Goal: Transaction & Acquisition: Purchase product/service

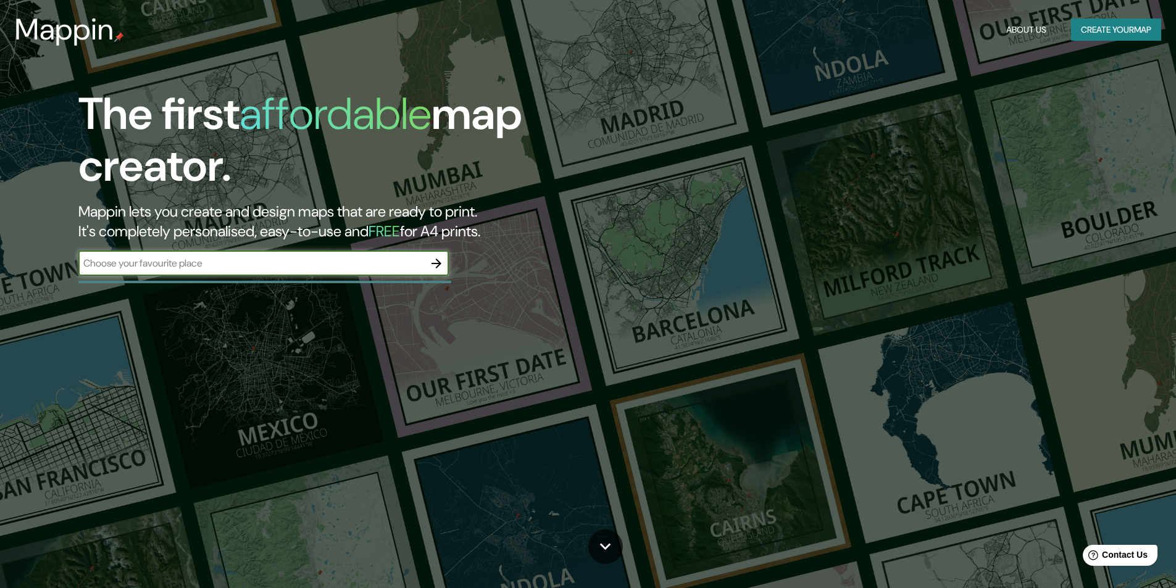
click at [354, 268] on input "text" at bounding box center [251, 263] width 346 height 14
click at [1122, 36] on button "Create your map" at bounding box center [1116, 30] width 90 height 23
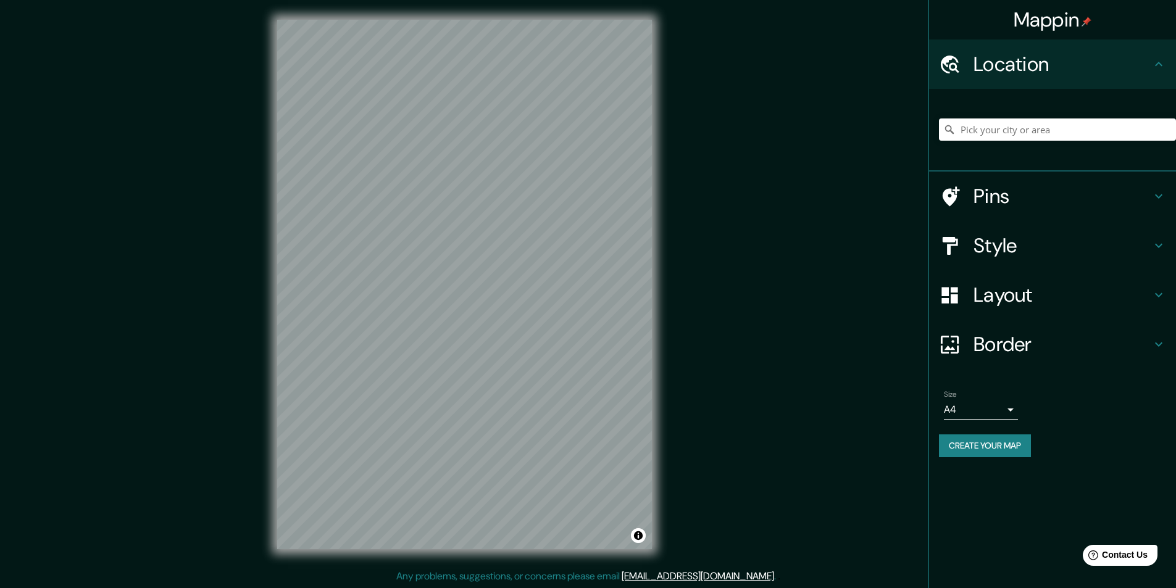
click at [1024, 192] on h4 "Pins" at bounding box center [1063, 196] width 178 height 25
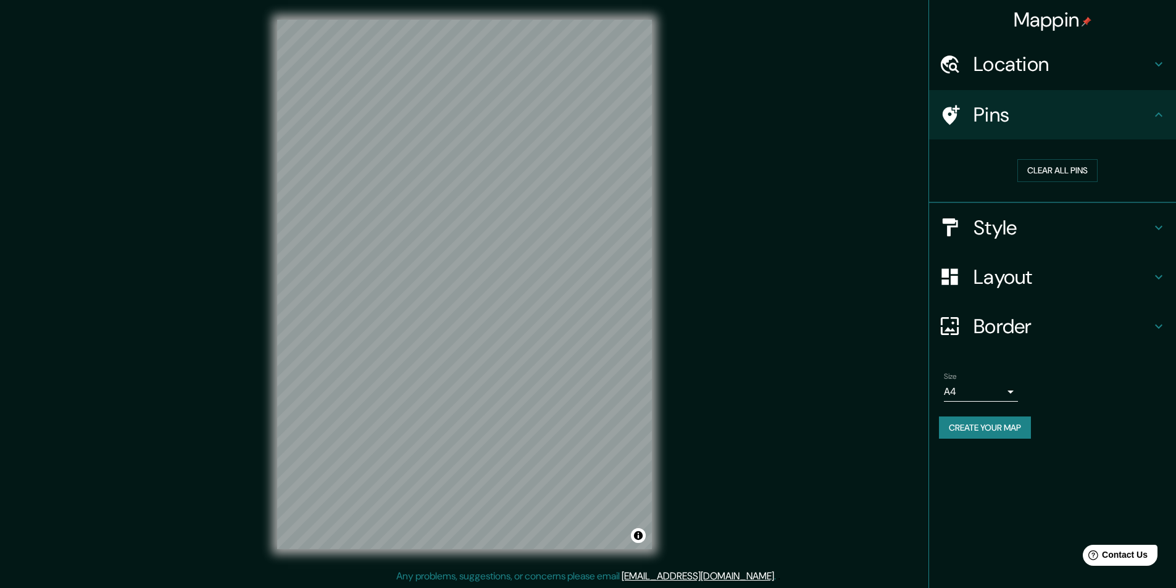
click at [1021, 59] on h4 "Location" at bounding box center [1063, 64] width 178 height 25
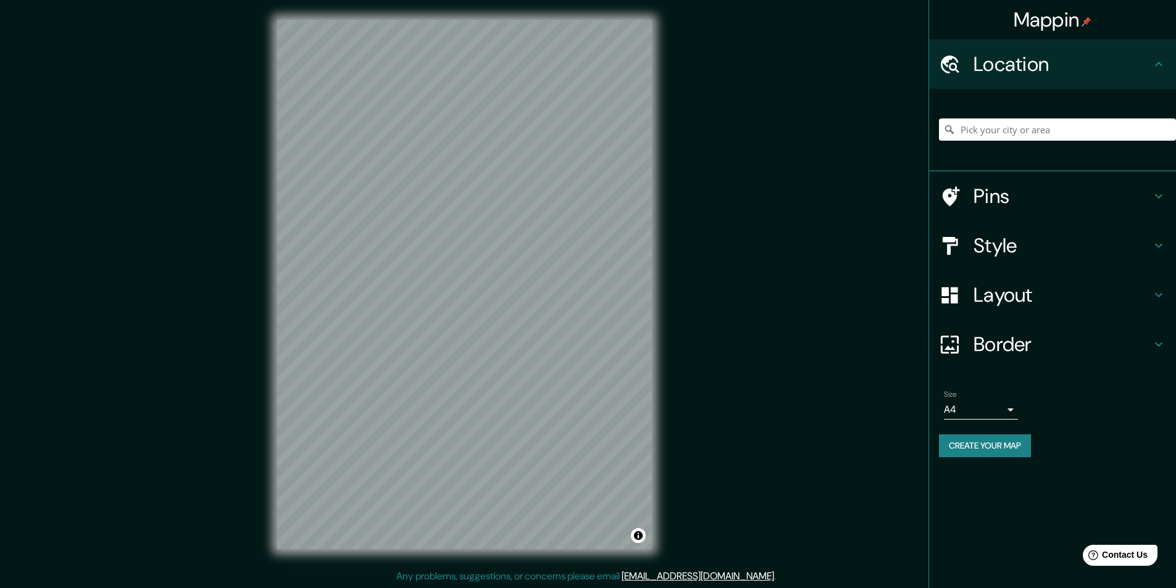
click at [1026, 232] on div "Style" at bounding box center [1052, 245] width 247 height 49
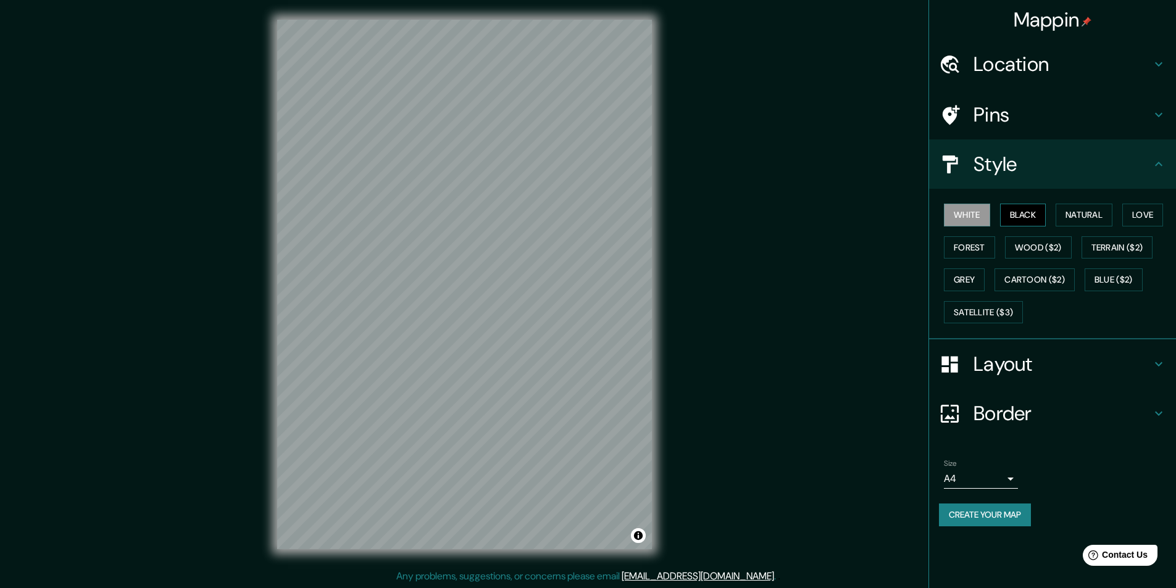
click at [1028, 211] on button "Black" at bounding box center [1023, 215] width 46 height 23
click at [1090, 214] on button "Natural" at bounding box center [1084, 215] width 57 height 23
click at [1154, 212] on button "Love" at bounding box center [1142, 215] width 41 height 23
click at [1092, 217] on button "Natural" at bounding box center [1084, 215] width 57 height 23
click at [978, 247] on button "Forest" at bounding box center [969, 247] width 51 height 23
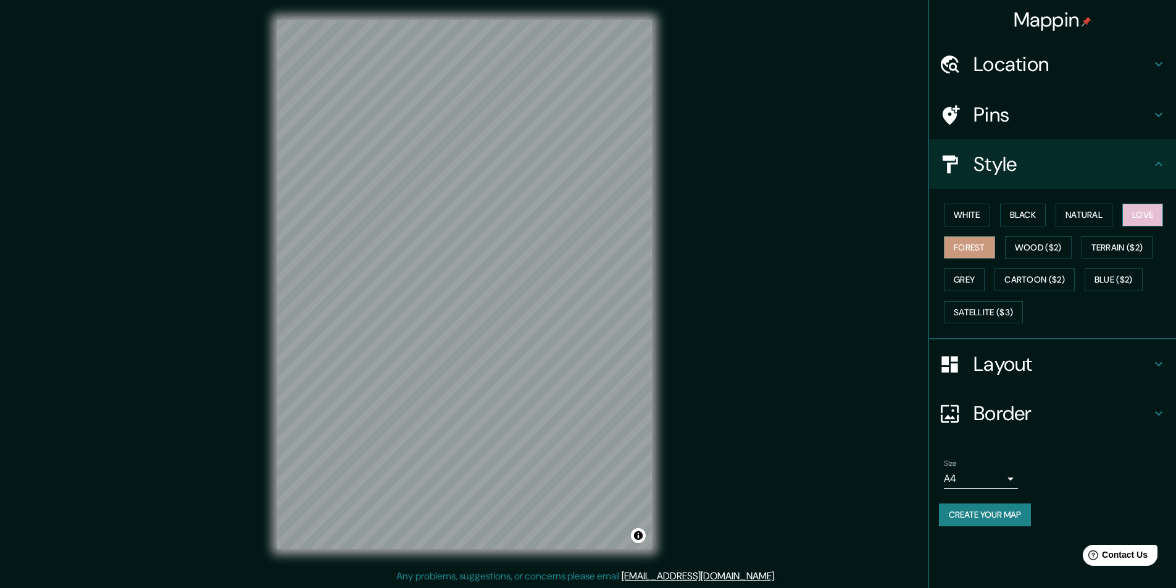
click at [1143, 211] on button "Love" at bounding box center [1142, 215] width 41 height 23
click at [1089, 216] on button "Natural" at bounding box center [1084, 215] width 57 height 23
click at [988, 362] on h4 "Layout" at bounding box center [1063, 364] width 178 height 25
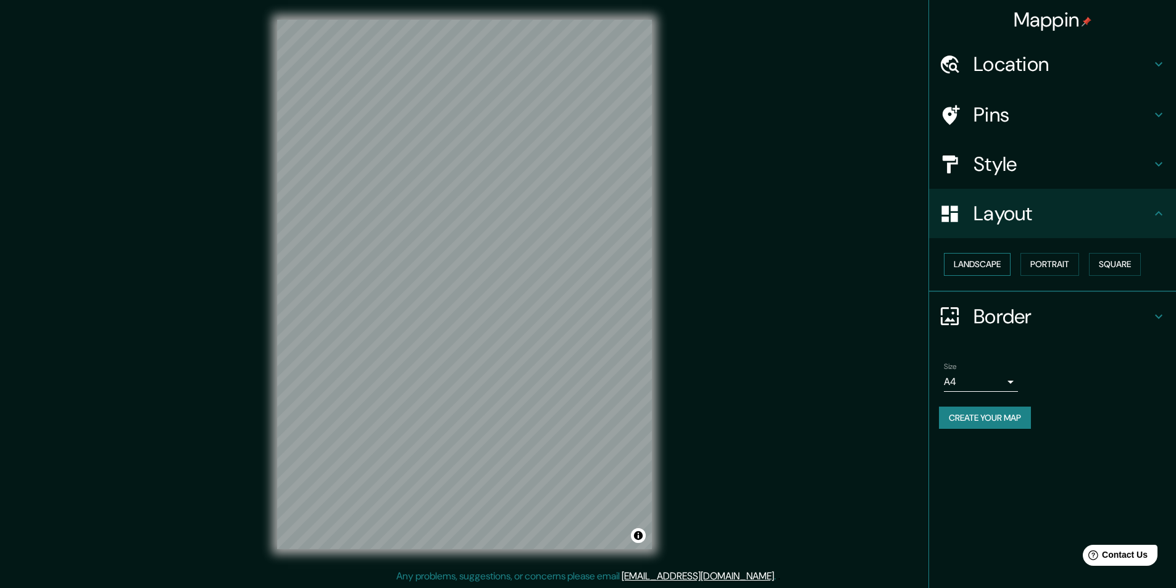
click at [980, 262] on button "Landscape" at bounding box center [977, 264] width 67 height 23
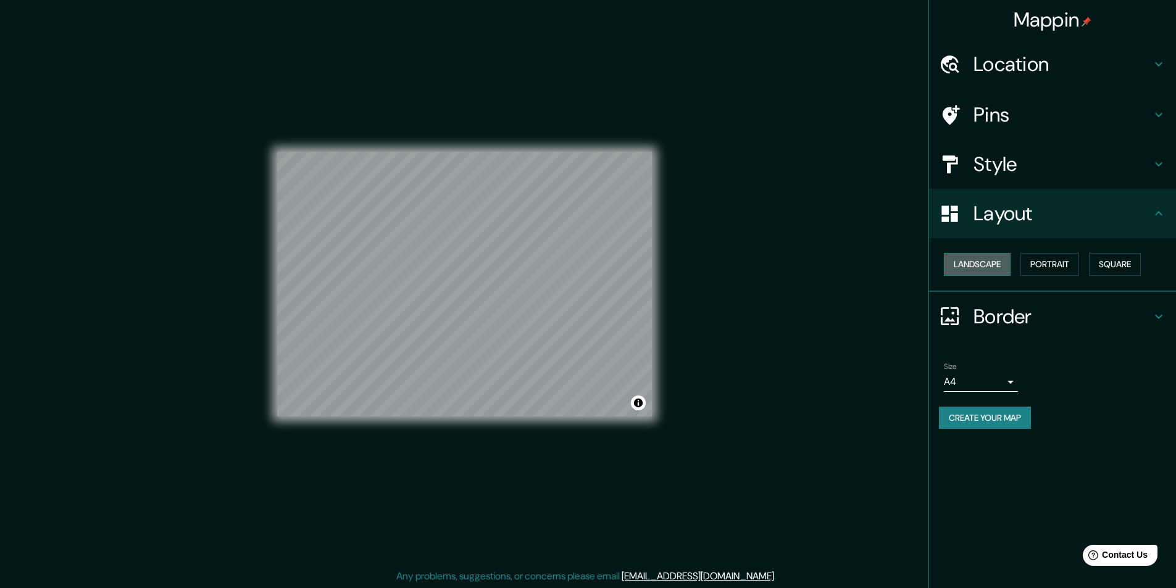
click at [980, 262] on button "Landscape" at bounding box center [977, 264] width 67 height 23
click at [1067, 266] on button "Portrait" at bounding box center [1050, 264] width 59 height 23
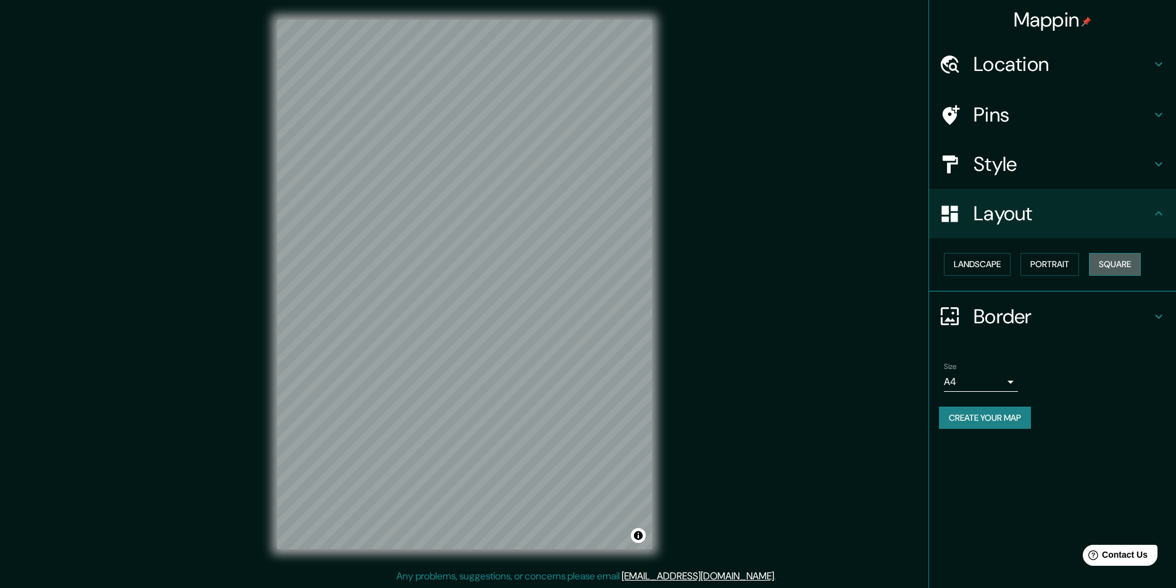
click at [1141, 261] on button "Square" at bounding box center [1115, 264] width 52 height 23
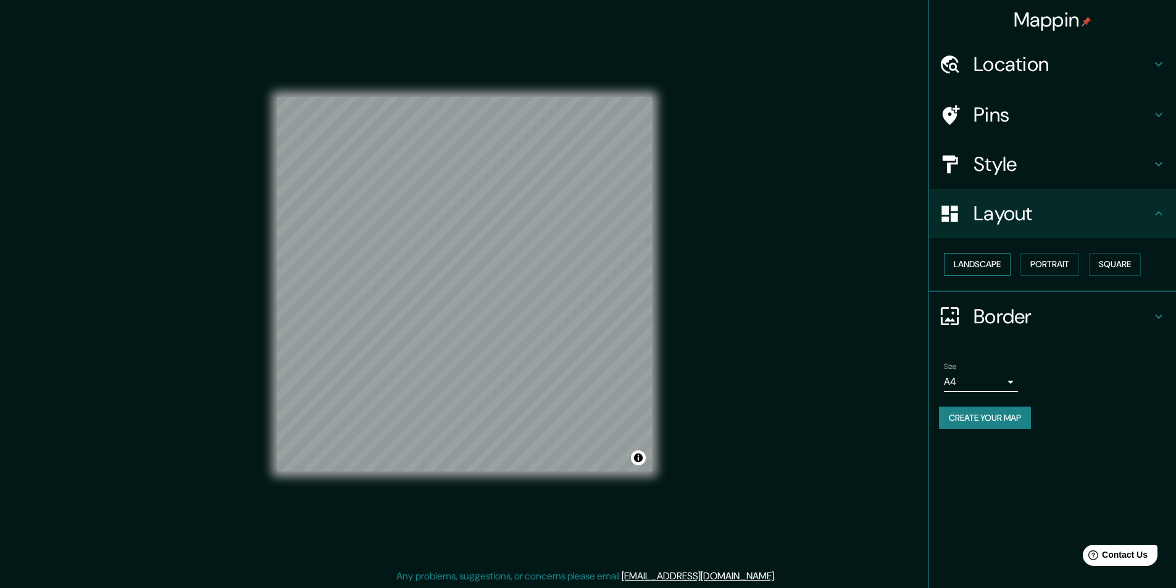
click at [1001, 265] on button "Landscape" at bounding box center [977, 264] width 67 height 23
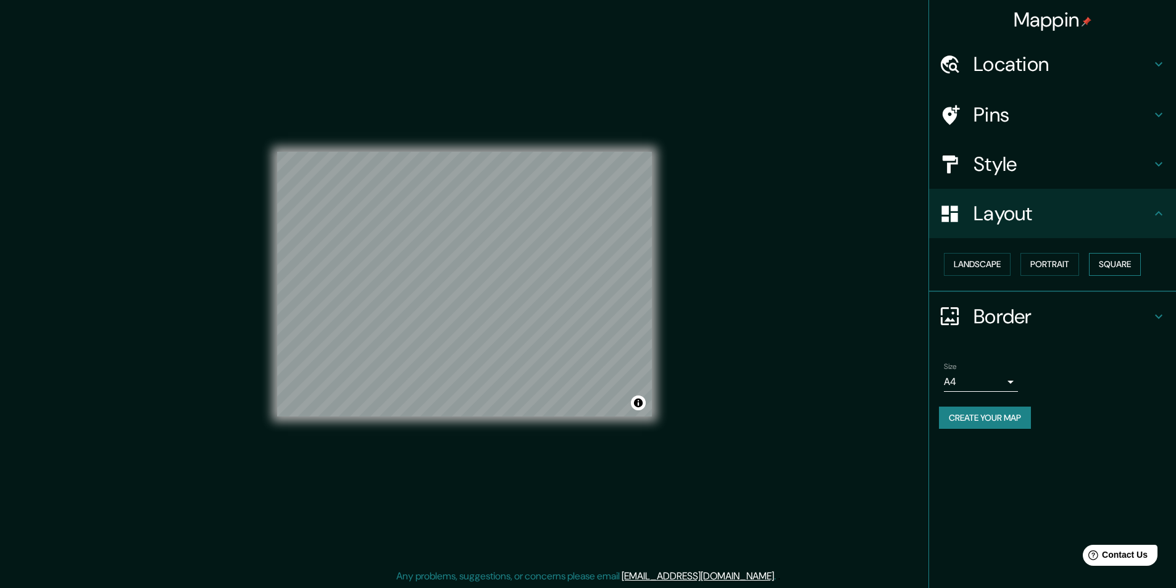
click at [1141, 264] on button "Square" at bounding box center [1115, 264] width 52 height 23
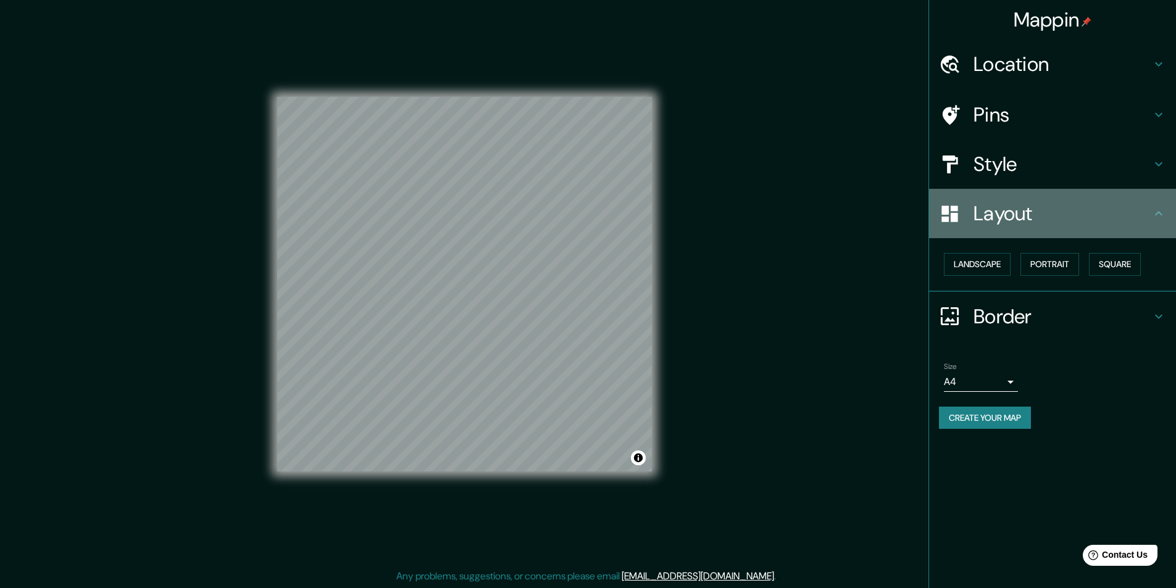
click at [1153, 236] on div "Layout" at bounding box center [1052, 213] width 247 height 49
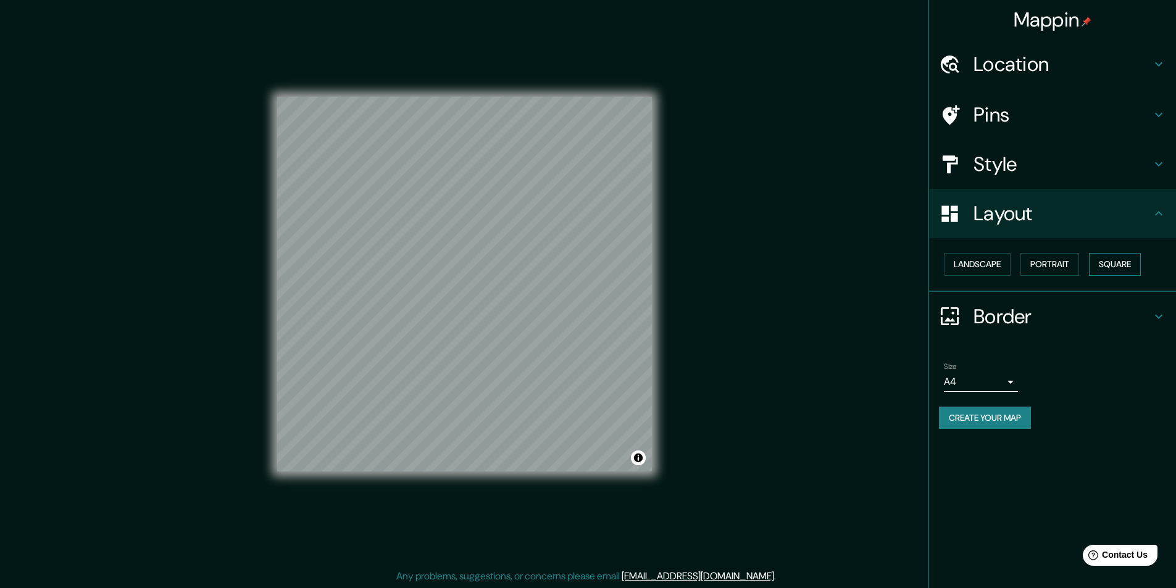
click at [1118, 275] on button "Square" at bounding box center [1115, 264] width 52 height 23
click at [1055, 269] on button "Portrait" at bounding box center [1050, 264] width 59 height 23
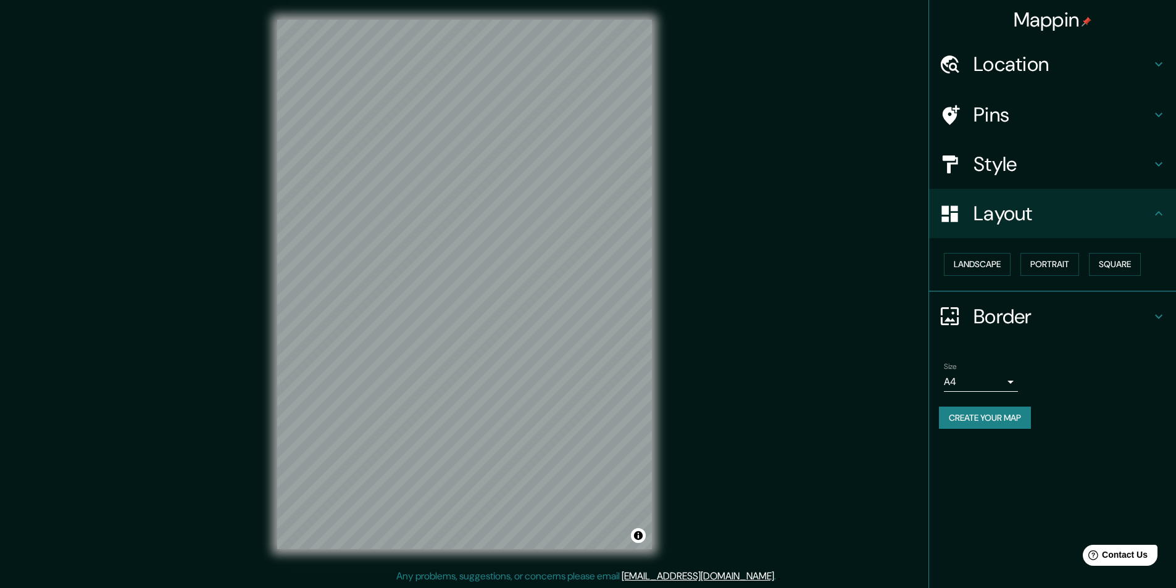
click at [1035, 312] on h4 "Border" at bounding box center [1063, 316] width 178 height 25
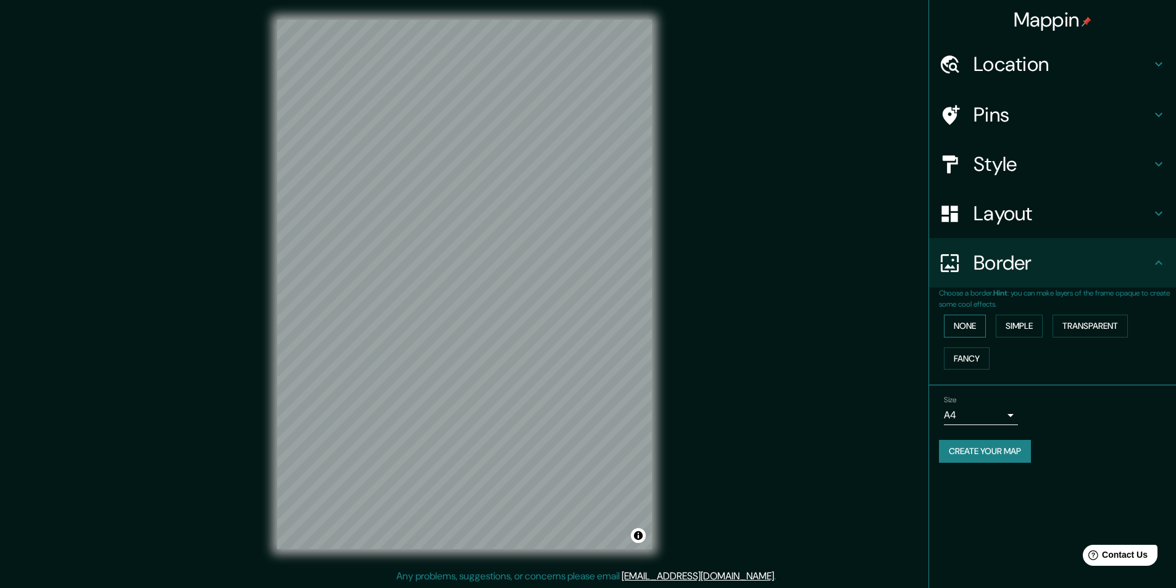
click at [972, 325] on button "None" at bounding box center [965, 326] width 42 height 23
click at [1020, 327] on button "Simple" at bounding box center [1019, 326] width 47 height 23
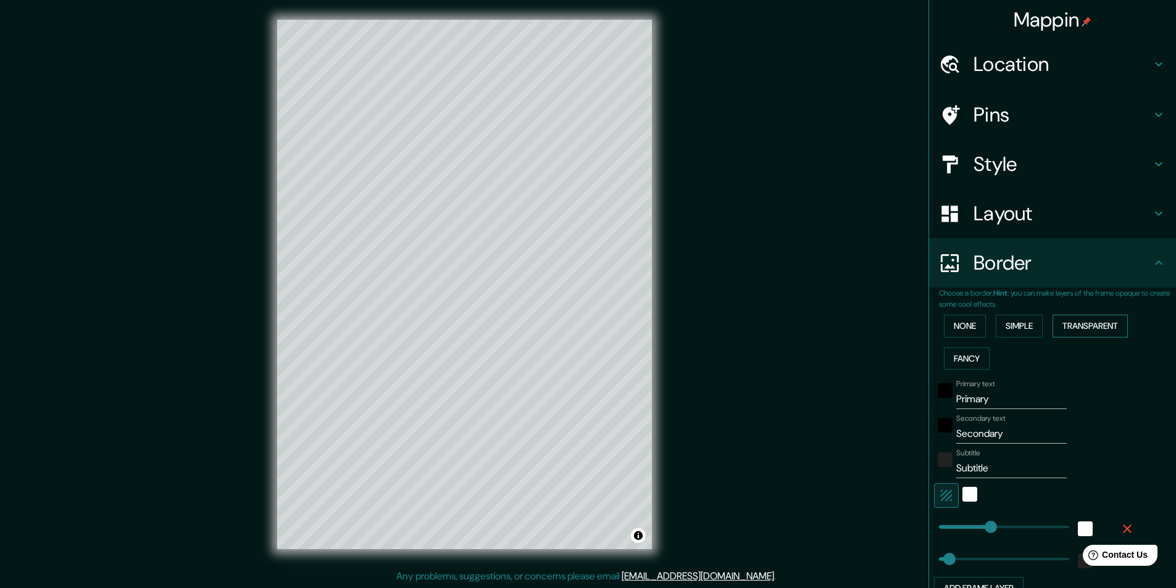
click at [1093, 323] on button "Transparent" at bounding box center [1090, 326] width 75 height 23
click at [974, 361] on button "Fancy" at bounding box center [967, 359] width 46 height 23
click at [971, 330] on button "None" at bounding box center [965, 326] width 42 height 23
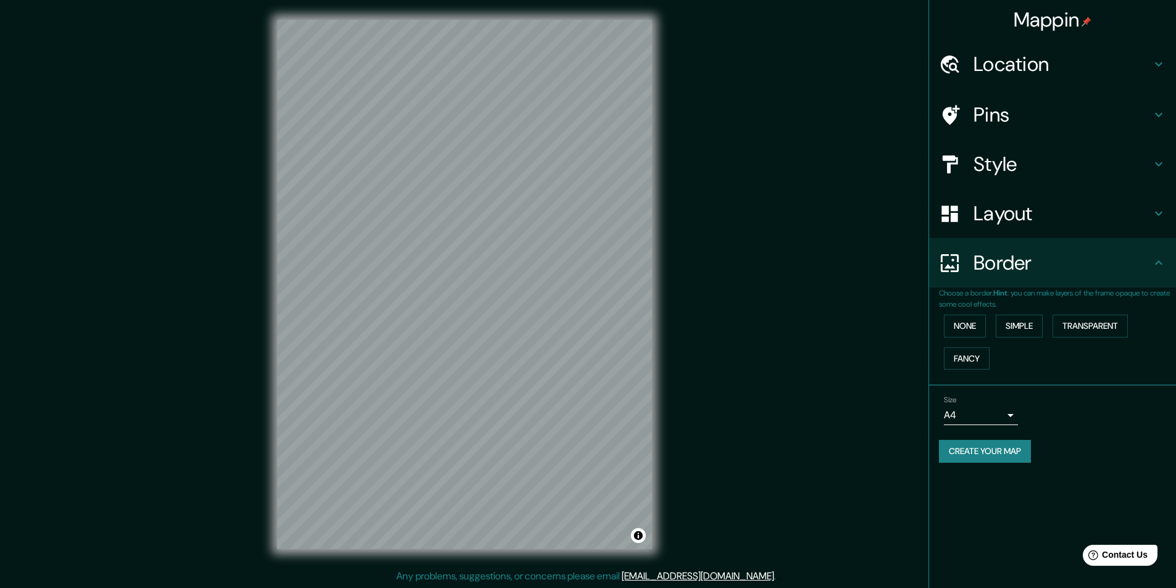
click at [1049, 72] on h4 "Location" at bounding box center [1063, 64] width 178 height 25
